Goal: Task Accomplishment & Management: Complete application form

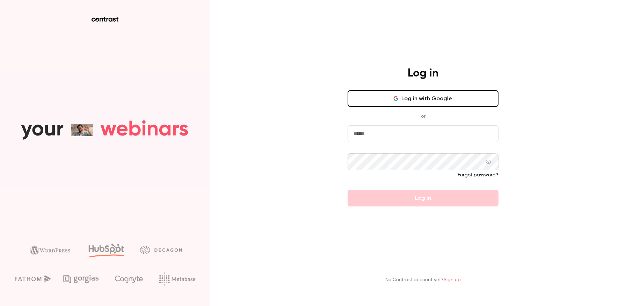
click at [381, 141] on input "email" at bounding box center [423, 133] width 151 height 17
type input "**********"
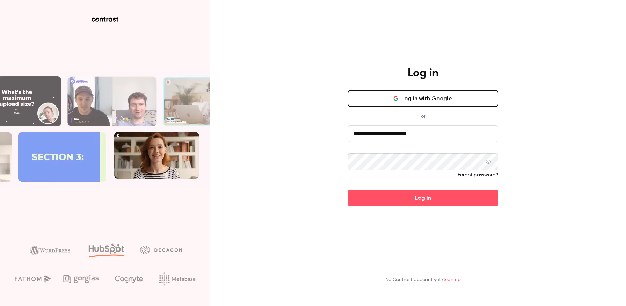
click at [348, 190] on button "Log in" at bounding box center [423, 198] width 151 height 17
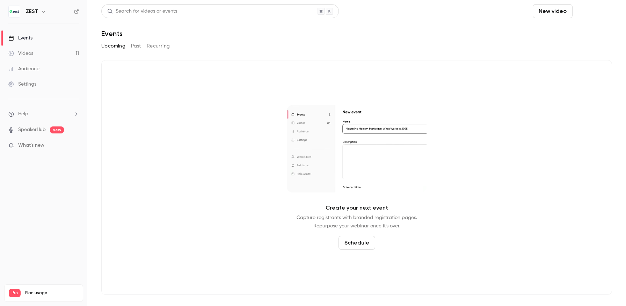
click at [601, 13] on button "Schedule" at bounding box center [593, 11] width 37 height 14
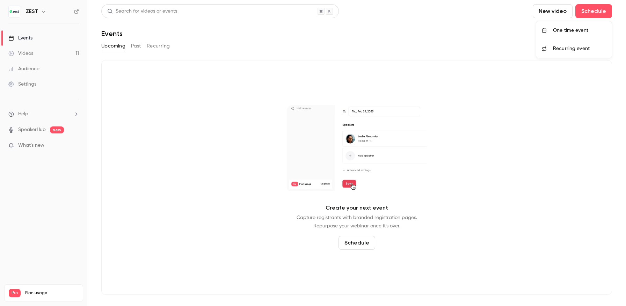
click at [570, 30] on div "One time event" at bounding box center [579, 30] width 53 height 7
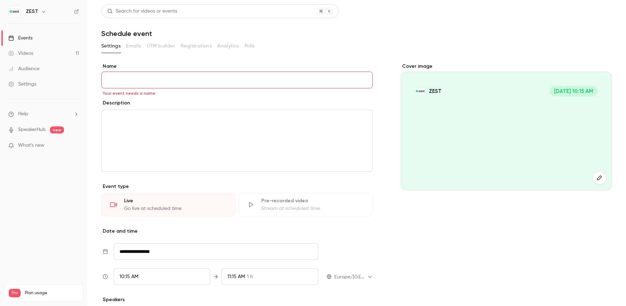
paste input "**********"
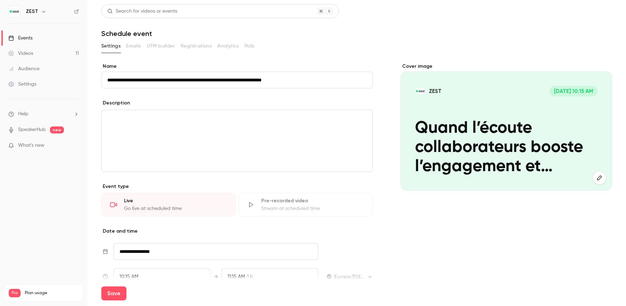
type input "**********"
click at [290, 117] on p "editor" at bounding box center [237, 118] width 260 height 8
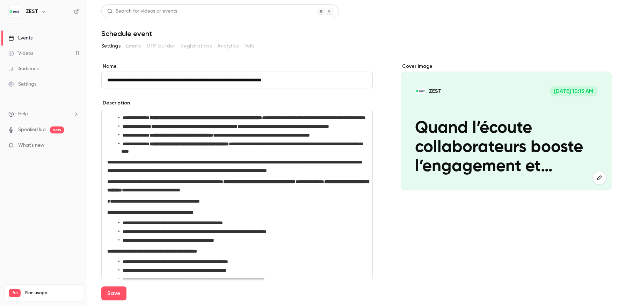
click at [226, 155] on li "**********" at bounding box center [242, 147] width 248 height 15
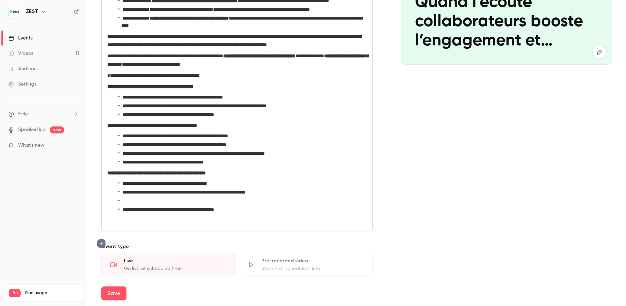
scroll to position [130, 0]
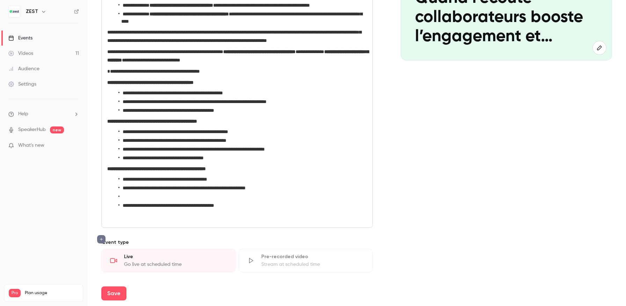
click at [122, 209] on li "**********" at bounding box center [242, 205] width 248 height 7
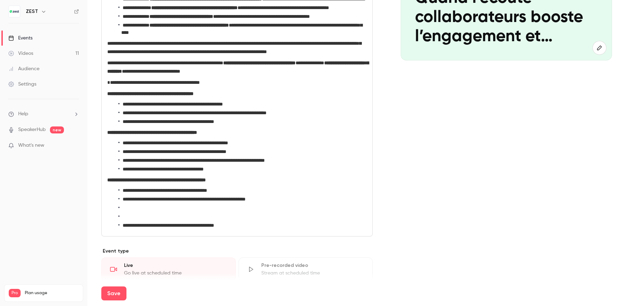
click at [133, 212] on li "editor" at bounding box center [242, 207] width 248 height 7
click at [131, 220] on li "editor" at bounding box center [242, 216] width 248 height 7
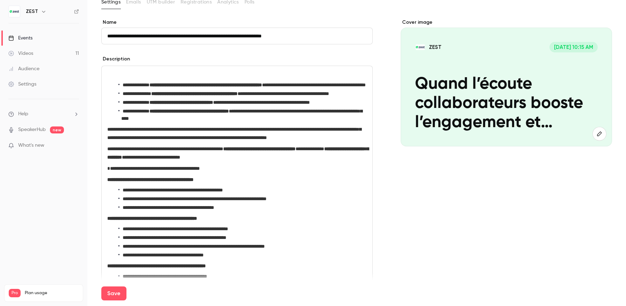
scroll to position [40, 0]
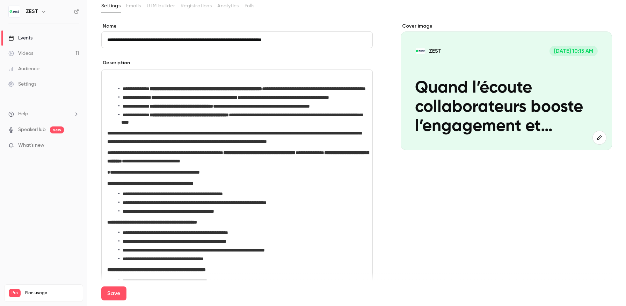
click at [123, 77] on p "editor" at bounding box center [237, 78] width 260 height 8
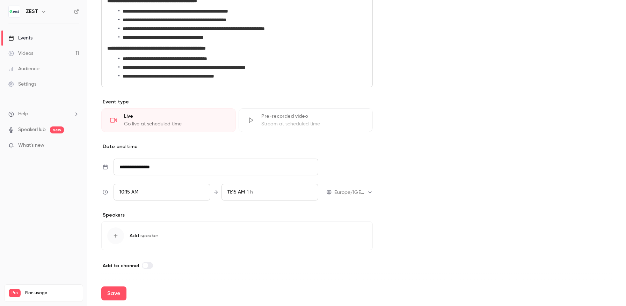
scroll to position [277, 0]
click at [163, 172] on input "**********" at bounding box center [216, 167] width 205 height 17
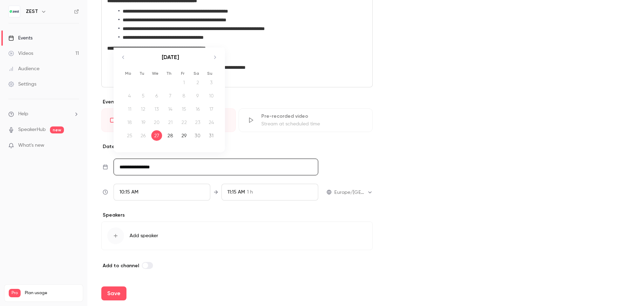
click at [217, 61] on icon "Move forward to switch to the next month." at bounding box center [215, 57] width 8 height 8
click at [175, 101] on div "9" at bounding box center [170, 95] width 11 height 10
type input "**********"
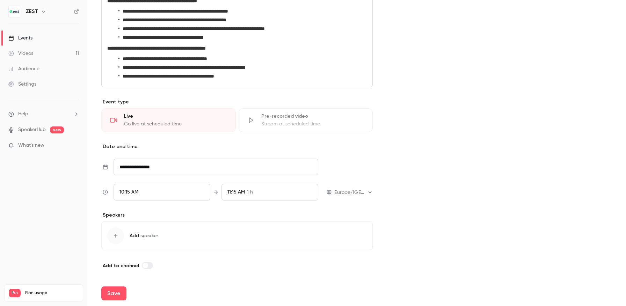
click at [151, 201] on div "10:15 AM" at bounding box center [162, 192] width 97 height 17
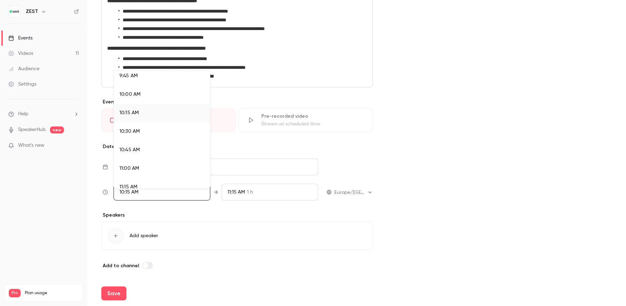
scroll to position [727, 0]
click at [151, 164] on div "11:00 AM" at bounding box center [161, 167] width 85 height 7
click at [301, 165] on div at bounding box center [313, 153] width 626 height 306
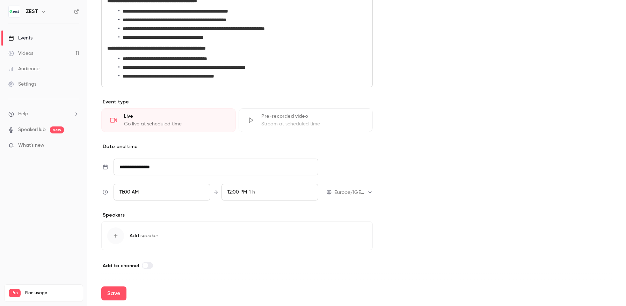
scroll to position [285, 0]
click at [247, 188] on div "12:00 PM 1 h" at bounding box center [270, 192] width 97 height 17
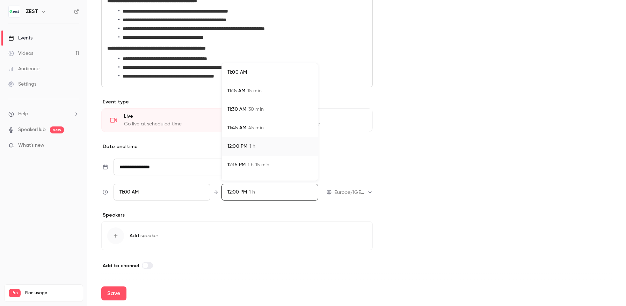
click at [448, 140] on div at bounding box center [313, 153] width 626 height 306
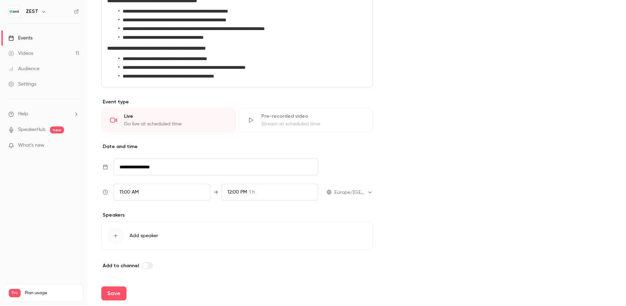
click at [216, 230] on button "Add speaker" at bounding box center [236, 236] width 271 height 29
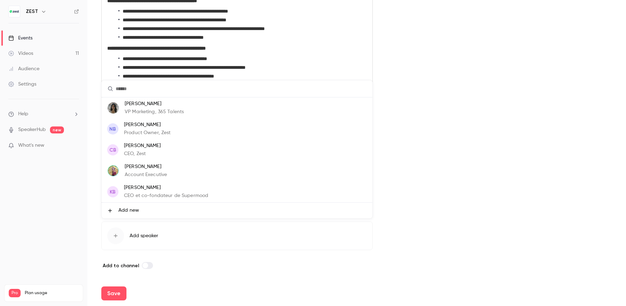
click at [137, 212] on span "Add new" at bounding box center [128, 210] width 21 height 7
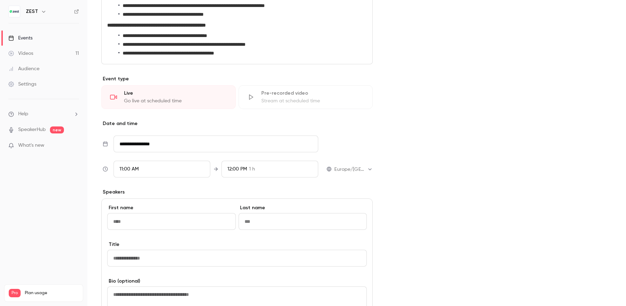
type input "**********"
click at [151, 267] on input "Title" at bounding box center [237, 258] width 260 height 17
paste input "**********"
drag, startPoint x: 135, startPoint y: 282, endPoint x: 105, endPoint y: 281, distance: 30.1
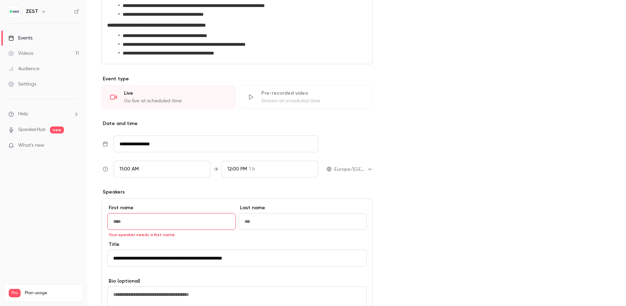
click at [105, 281] on div "**********" at bounding box center [236, 298] width 271 height 200
type input "**********"
click at [134, 230] on input "First name" at bounding box center [171, 221] width 129 height 17
paste input "*********"
type input "*********"
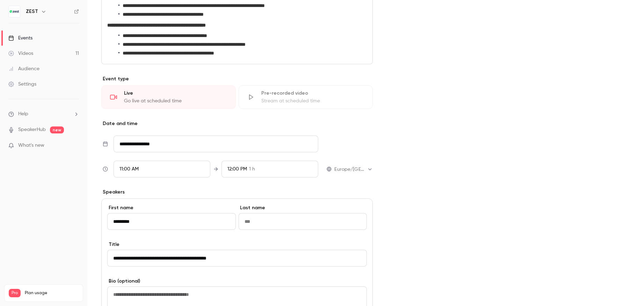
drag, startPoint x: 128, startPoint y: 280, endPoint x: 115, endPoint y: 280, distance: 12.2
click at [115, 267] on input "**********" at bounding box center [237, 258] width 260 height 17
type input "**********"
click at [267, 230] on input "Last name" at bounding box center [303, 221] width 129 height 17
paste input "*****"
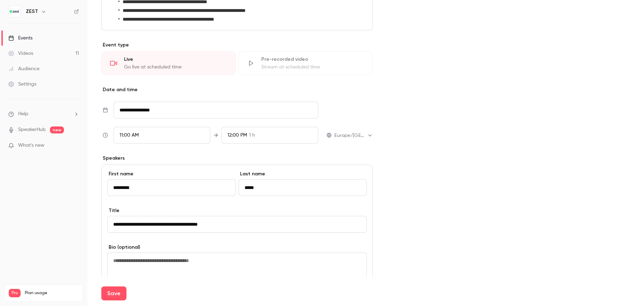
scroll to position [336, 0]
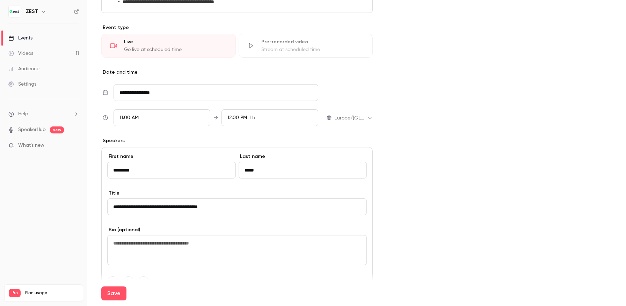
type input "*****"
click at [118, 215] on input "**********" at bounding box center [237, 206] width 260 height 17
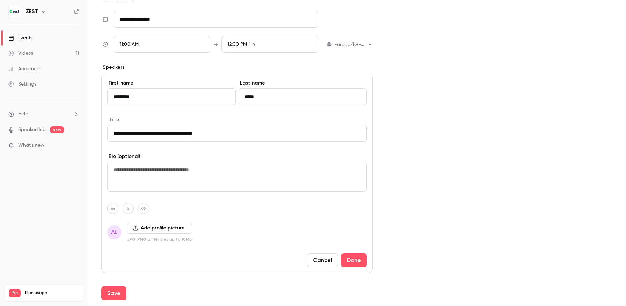
scroll to position [410, 0]
type input "**********"
click at [168, 233] on button "Add profile picture" at bounding box center [159, 227] width 65 height 11
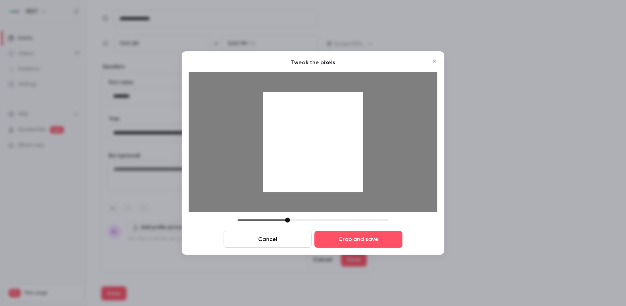
drag, startPoint x: 317, startPoint y: 125, endPoint x: 319, endPoint y: 170, distance: 45.1
click at [319, 170] on div at bounding box center [313, 142] width 100 height 100
drag, startPoint x: 319, startPoint y: 170, endPoint x: 319, endPoint y: 165, distance: 4.9
click at [319, 165] on div at bounding box center [313, 142] width 100 height 100
click at [351, 242] on button "Crop and save" at bounding box center [358, 239] width 88 height 17
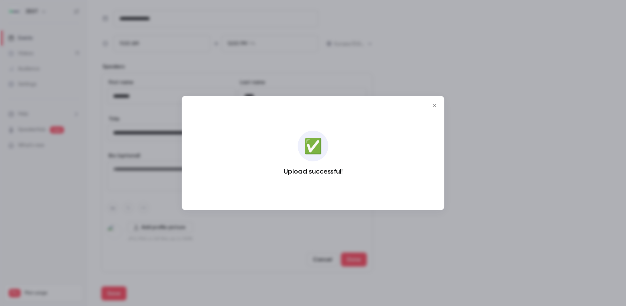
click at [434, 104] on icon "Close" at bounding box center [434, 106] width 8 height 6
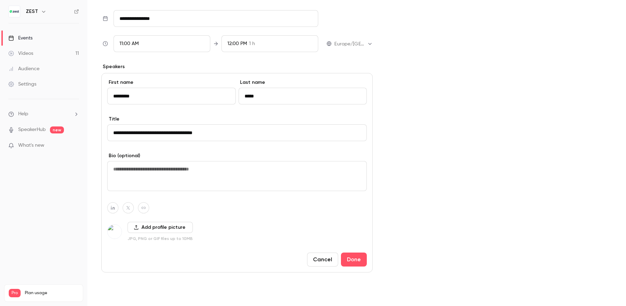
click at [115, 293] on button "Save" at bounding box center [113, 294] width 25 height 14
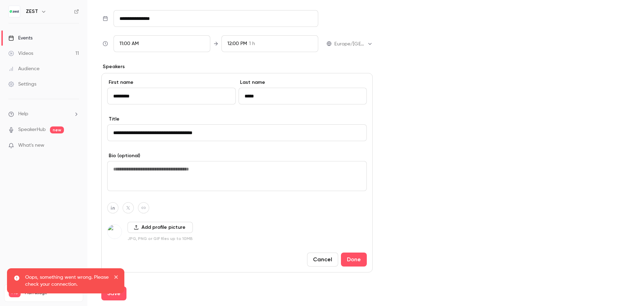
click at [117, 276] on icon "close" at bounding box center [116, 277] width 5 height 6
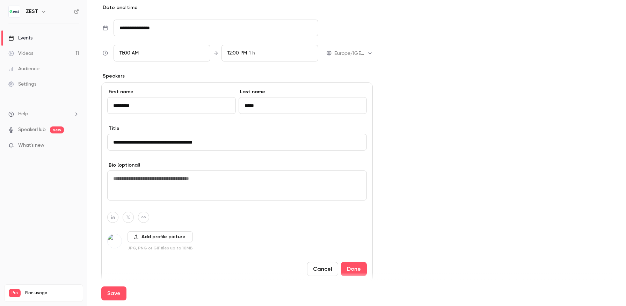
scroll to position [456, 0]
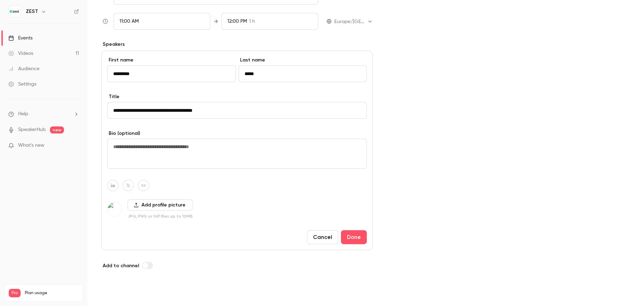
click at [119, 292] on button "Save" at bounding box center [113, 294] width 25 height 14
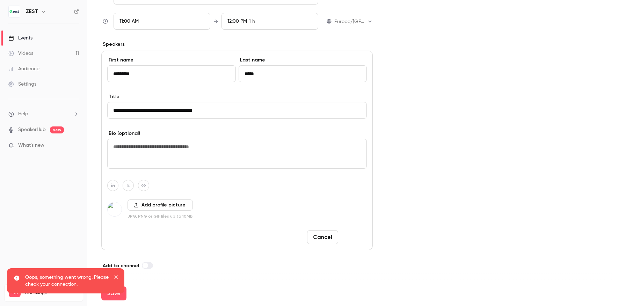
click at [349, 238] on button "Done" at bounding box center [354, 237] width 26 height 14
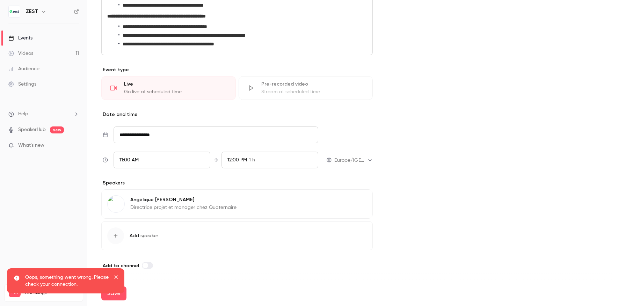
scroll to position [317, 0]
click at [202, 265] on div "Add to channel" at bounding box center [236, 265] width 271 height 8
click at [122, 296] on div "Oops, something went wrong. Please check your connection." at bounding box center [66, 284] width 120 height 34
click at [116, 278] on icon "close" at bounding box center [116, 277] width 5 height 6
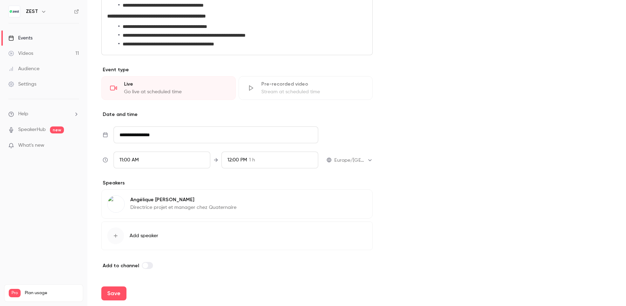
click at [117, 293] on div "Oops, something went wrong. Please check your connection." at bounding box center [66, 284] width 120 height 34
click at [117, 293] on button "Save" at bounding box center [113, 294] width 25 height 14
type input "**********"
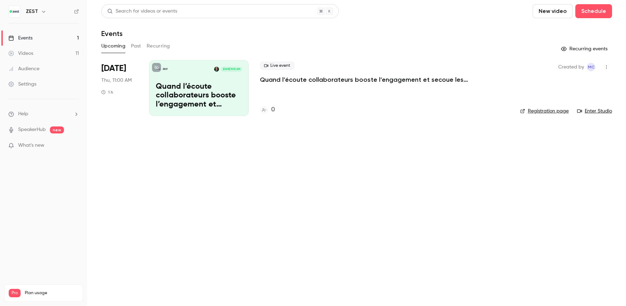
click at [206, 86] on p "Quand l’écoute collaborateurs booste l’engagement et secoue les pratiques manag…" at bounding box center [199, 95] width 86 height 27
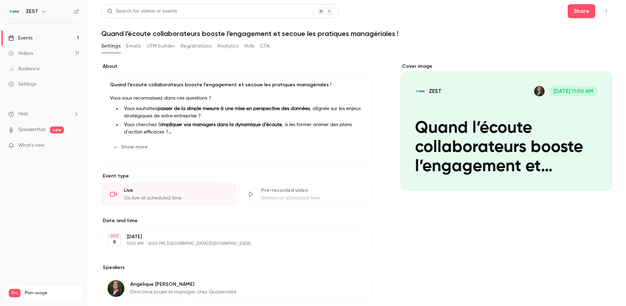
click at [118, 34] on h1 "Quand l’écoute collaborateurs booste l’engagement et secoue les pratiques manag…" at bounding box center [356, 33] width 511 height 8
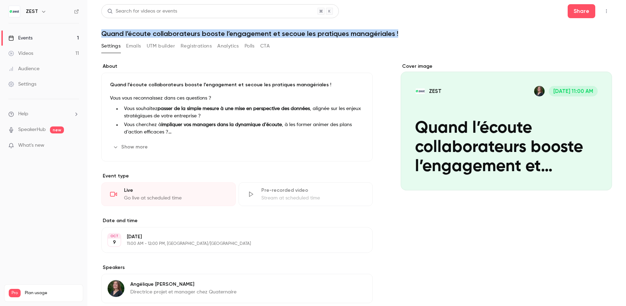
drag, startPoint x: 103, startPoint y: 32, endPoint x: 404, endPoint y: 35, distance: 301.2
click at [404, 35] on h1 "Quand l’écoute collaborateurs booste l’engagement et secoue les pratiques manag…" at bounding box center [356, 33] width 511 height 8
copy h1 "Quand l’écoute collaborateurs booste l’engagement et secoue les pratiques manag…"
click at [478, 101] on div "Cover image" at bounding box center [506, 127] width 211 height 128
click at [0, 0] on input "ZEST Oct 9, 11:00 AM Quand l’écoute collaborateurs booste l’engagement et secou…" at bounding box center [0, 0] width 0 height 0
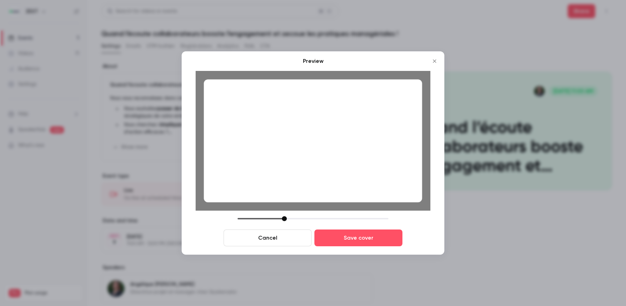
click at [283, 221] on div at bounding box center [284, 218] width 5 height 5
click at [353, 242] on button "Save cover" at bounding box center [358, 238] width 88 height 17
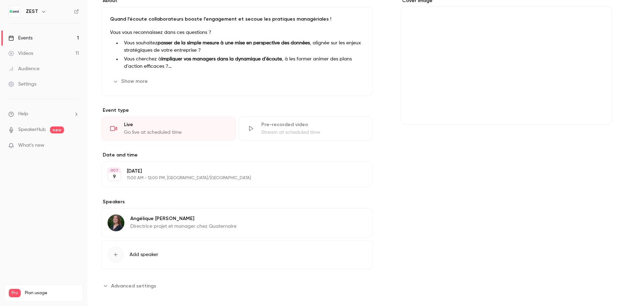
scroll to position [72, 0]
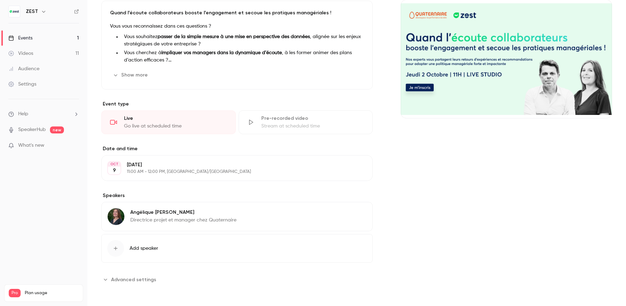
click at [132, 246] on span "Add speaker" at bounding box center [144, 248] width 29 height 7
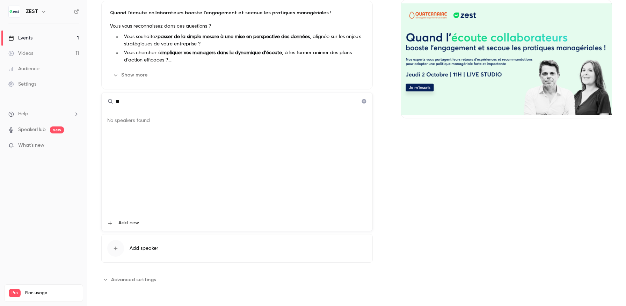
type input "*"
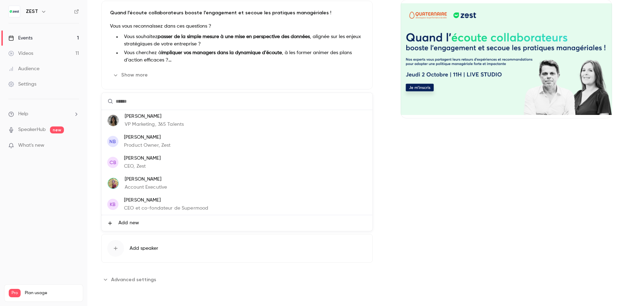
click at [147, 225] on li "Add new" at bounding box center [237, 223] width 271 height 16
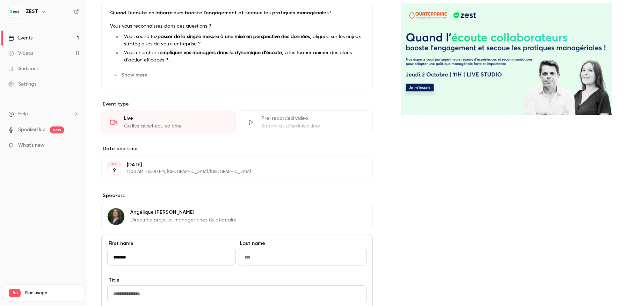
type input "*******"
click at [285, 254] on input "Last name" at bounding box center [303, 257] width 129 height 17
type input "*"
paste input "**********"
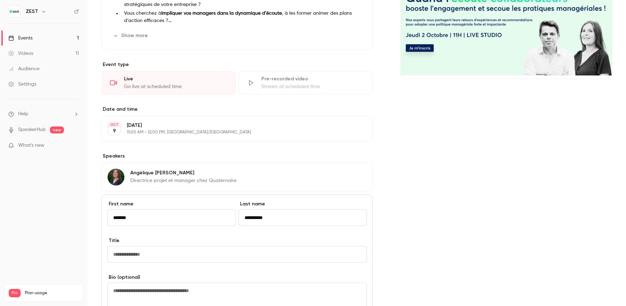
scroll to position [121, 0]
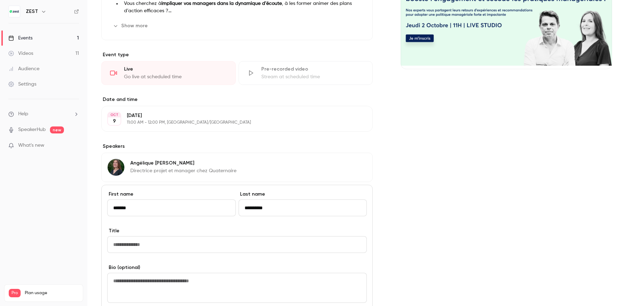
type input "**********"
click at [247, 247] on input "Title" at bounding box center [237, 244] width 260 height 17
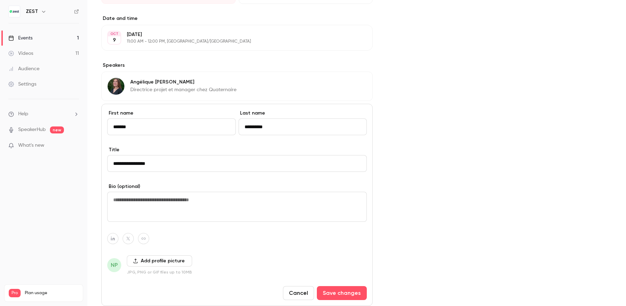
scroll to position [205, 0]
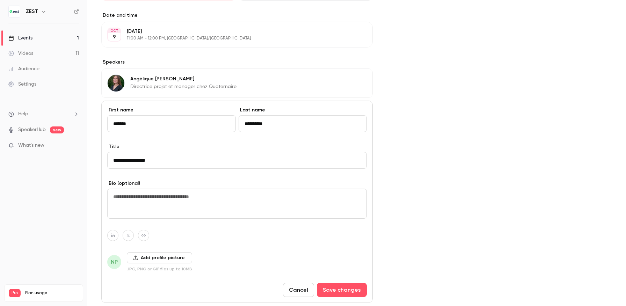
type input "**********"
click at [153, 258] on button "Add profile picture" at bounding box center [159, 257] width 65 height 11
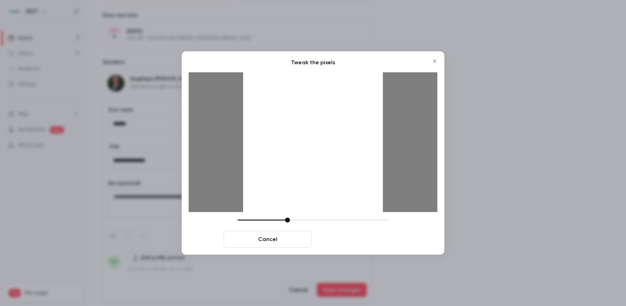
click at [375, 238] on button "Crop and save" at bounding box center [358, 239] width 88 height 17
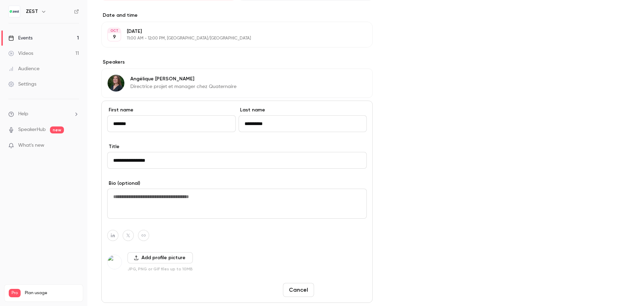
click at [334, 291] on button "Save changes" at bounding box center [342, 290] width 50 height 14
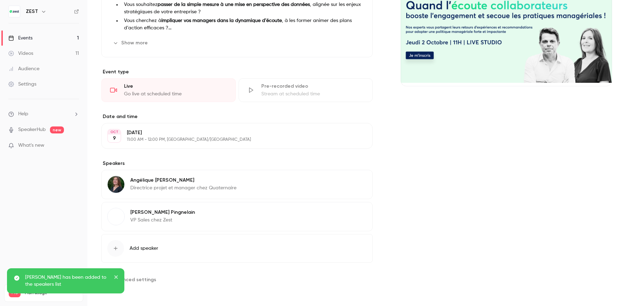
scroll to position [104, 0]
click at [397, 200] on div "About Quand l’écoute collaborateurs booste l’engagement et secoue les pratiques…" at bounding box center [356, 122] width 511 height 326
click at [119, 216] on img at bounding box center [116, 216] width 17 height 17
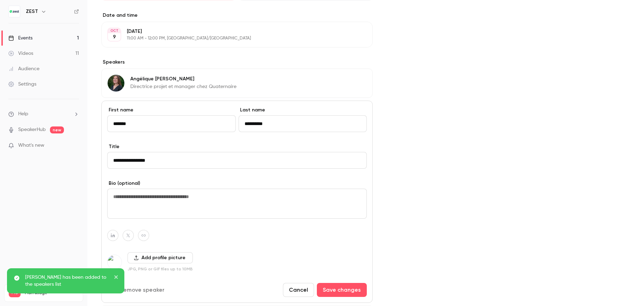
click at [114, 260] on img at bounding box center [115, 262] width 14 height 14
click at [230, 260] on div "Add profile picture JPG, PNG or GIF files up to 10MB" at bounding box center [237, 262] width 260 height 20
click at [173, 257] on button "Add profile picture" at bounding box center [160, 257] width 65 height 11
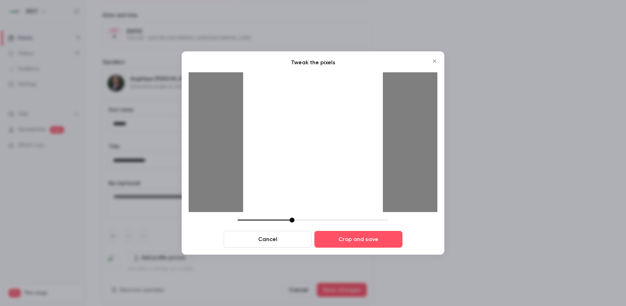
drag, startPoint x: 288, startPoint y: 220, endPoint x: 292, endPoint y: 219, distance: 4.6
click at [292, 219] on div at bounding box center [292, 220] width 5 height 5
click at [292, 161] on div at bounding box center [313, 142] width 140 height 140
click at [294, 219] on div at bounding box center [292, 220] width 5 height 5
click at [300, 174] on div at bounding box center [313, 142] width 140 height 140
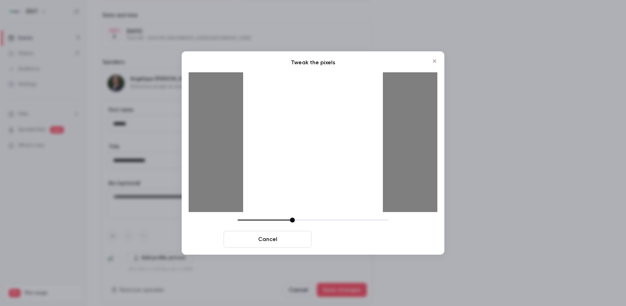
click at [329, 241] on button "Crop and save" at bounding box center [358, 239] width 88 height 17
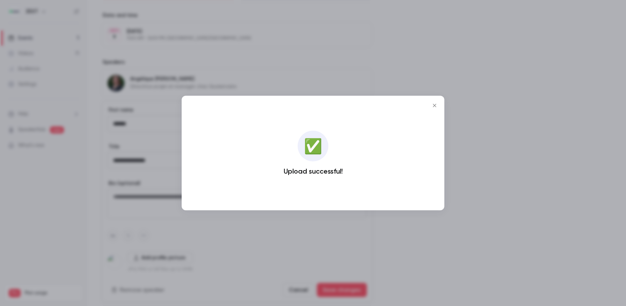
click at [433, 105] on icon "Close" at bounding box center [434, 106] width 8 height 6
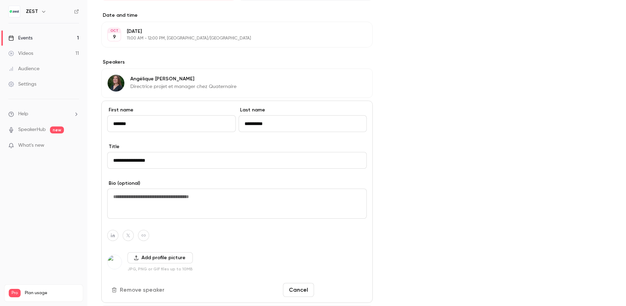
click at [348, 288] on button "Save changes" at bounding box center [342, 290] width 50 height 14
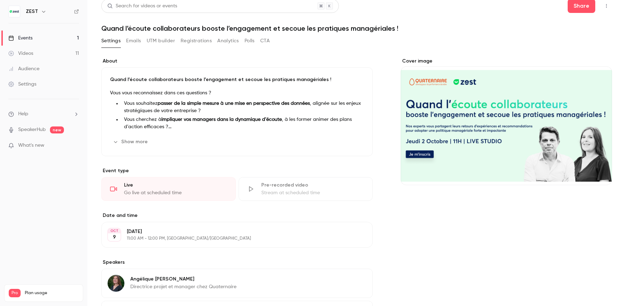
scroll to position [0, 0]
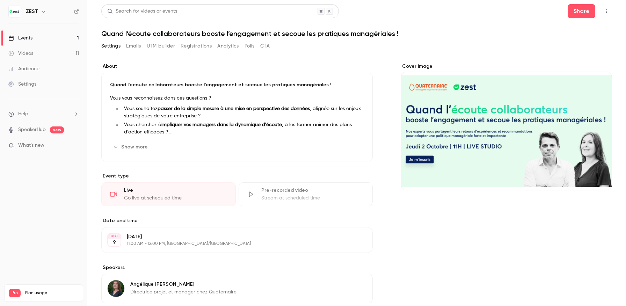
click at [484, 112] on div "Cover image" at bounding box center [506, 127] width 211 height 128
click at [0, 0] on input "Cover image" at bounding box center [0, 0] width 0 height 0
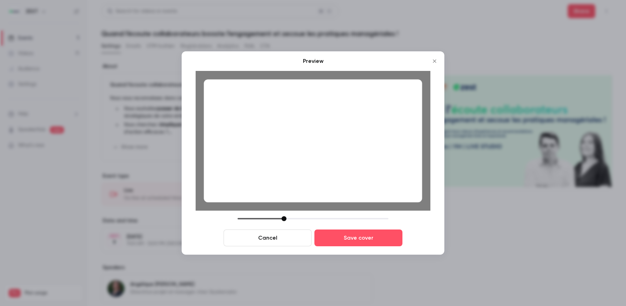
drag, startPoint x: 286, startPoint y: 218, endPoint x: 283, endPoint y: 218, distance: 3.5
click at [283, 218] on div at bounding box center [284, 218] width 5 height 5
click at [355, 239] on button "Save cover" at bounding box center [358, 238] width 88 height 17
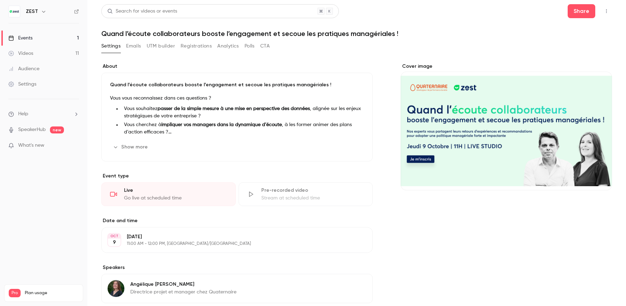
click at [458, 280] on div "Cover image" at bounding box center [506, 226] width 211 height 326
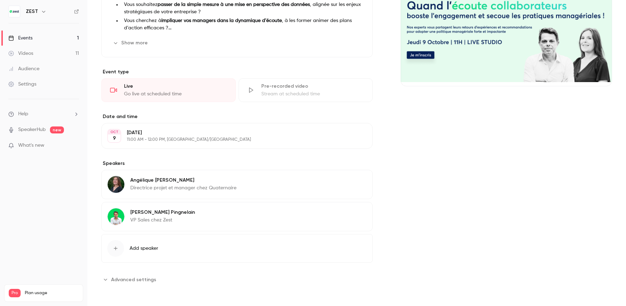
click at [456, 177] on div "Cover image" at bounding box center [506, 122] width 211 height 326
click at [27, 54] on div "Videos" at bounding box center [20, 53] width 25 height 7
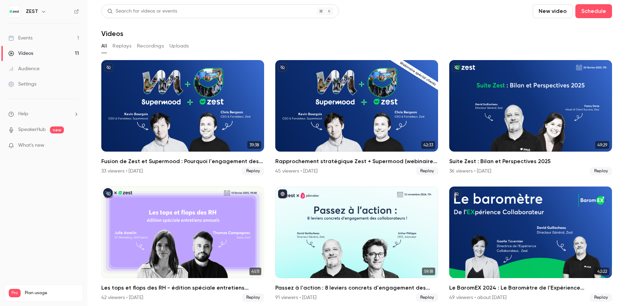
click at [29, 41] on div "Events" at bounding box center [20, 38] width 24 height 7
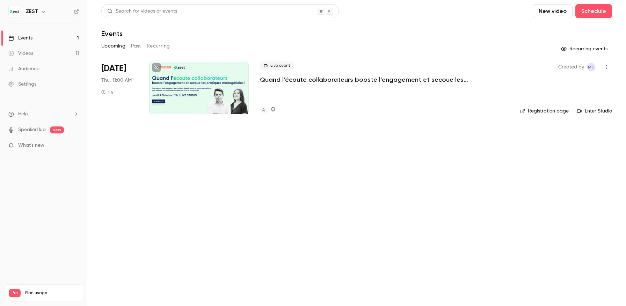
click at [163, 92] on div at bounding box center [199, 88] width 100 height 56
click at [213, 96] on div at bounding box center [199, 88] width 100 height 56
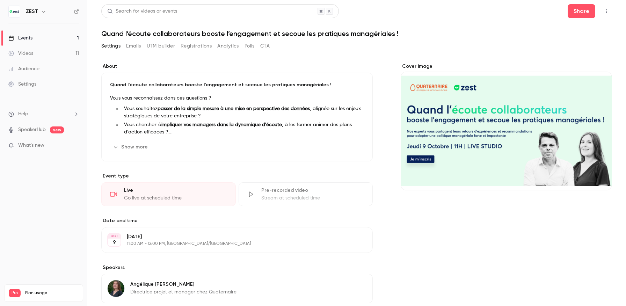
scroll to position [104, 0]
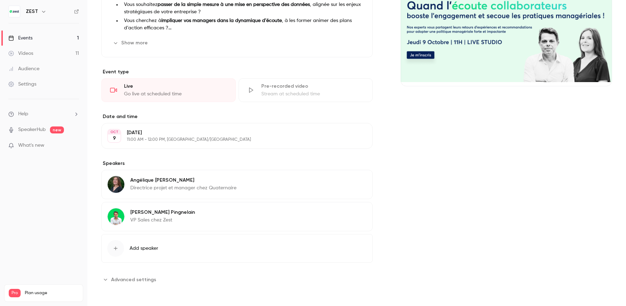
click at [174, 181] on p "Angélique David" at bounding box center [183, 180] width 106 height 7
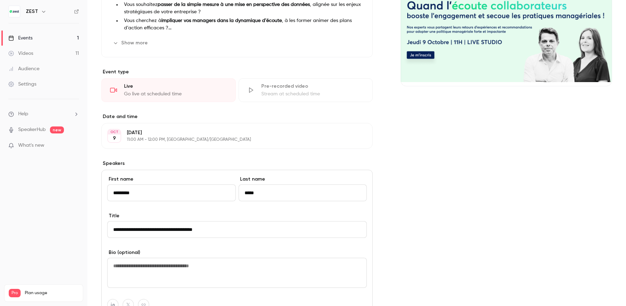
drag, startPoint x: 164, startPoint y: 194, endPoint x: 99, endPoint y: 189, distance: 65.1
click at [99, 189] on main "Search for videos or events Share Quand l’écoute collaborateurs booste l’engage…" at bounding box center [356, 153] width 539 height 306
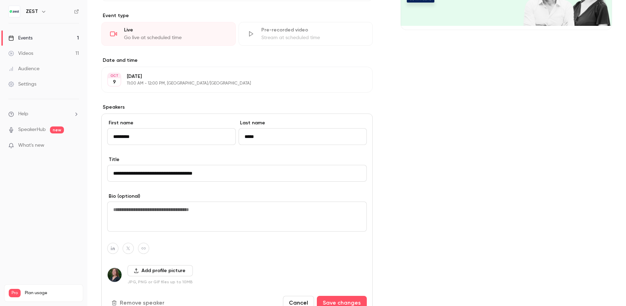
scroll to position [182, 0]
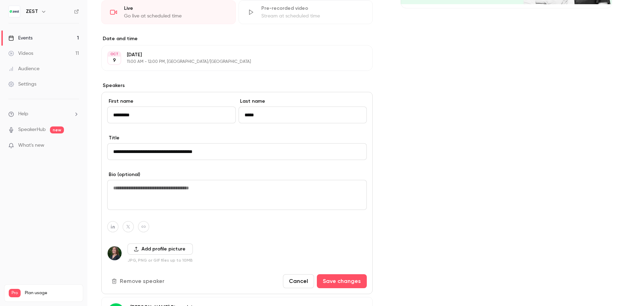
drag, startPoint x: 238, startPoint y: 151, endPoint x: 102, endPoint y: 154, distance: 136.0
click at [102, 154] on div "**********" at bounding box center [236, 193] width 271 height 202
drag, startPoint x: 236, startPoint y: 152, endPoint x: 108, endPoint y: 152, distance: 128.6
click at [108, 152] on input "**********" at bounding box center [237, 151] width 260 height 17
click at [473, 79] on div "Cover image" at bounding box center [506, 130] width 211 height 499
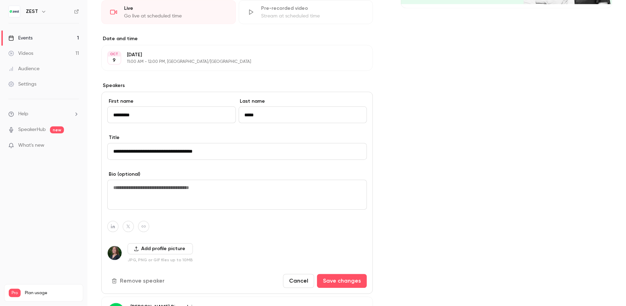
scroll to position [0, 0]
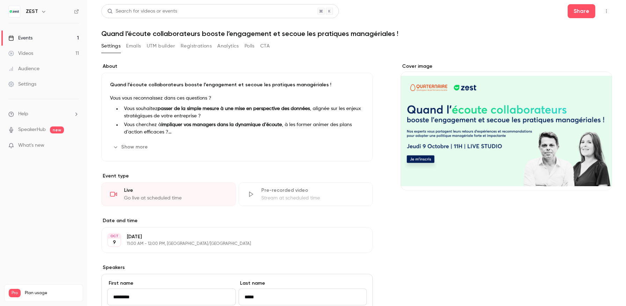
click at [609, 9] on icon "button" at bounding box center [607, 11] width 6 height 5
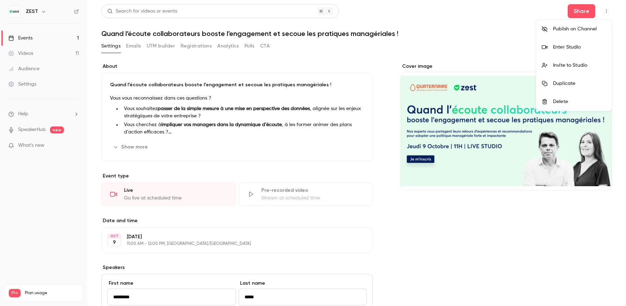
click at [586, 10] on div at bounding box center [313, 153] width 626 height 306
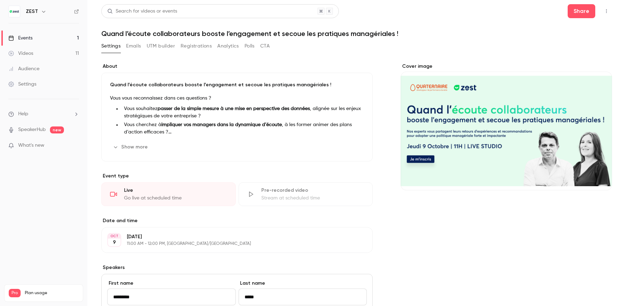
click at [586, 10] on button "Share" at bounding box center [582, 11] width 28 height 14
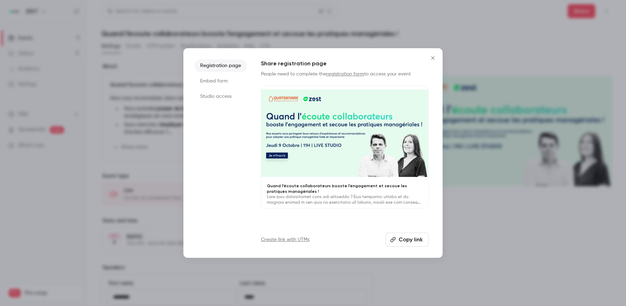
click at [298, 238] on link "Create link with UTMs" at bounding box center [285, 239] width 49 height 7
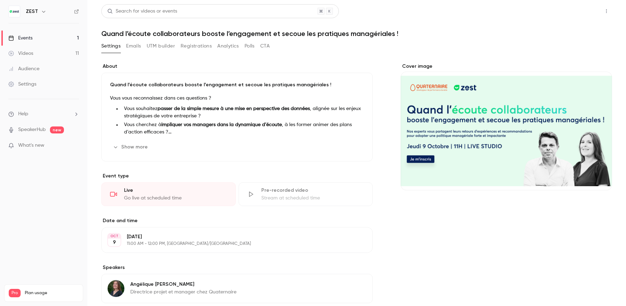
click at [580, 8] on button "Share" at bounding box center [582, 11] width 28 height 14
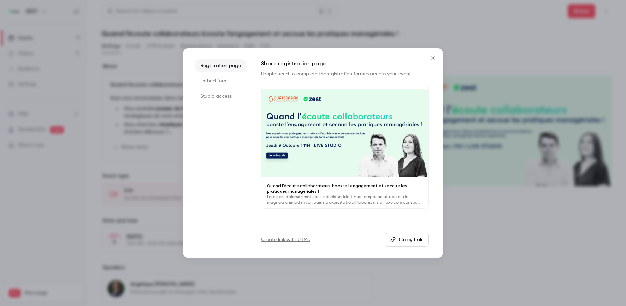
click at [409, 243] on button "Copy link" at bounding box center [407, 240] width 43 height 14
